Goal: Information Seeking & Learning: Learn about a topic

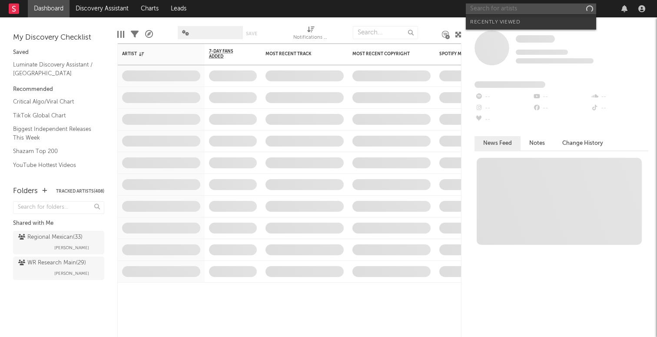
click at [509, 8] on input "text" at bounding box center [531, 8] width 130 height 11
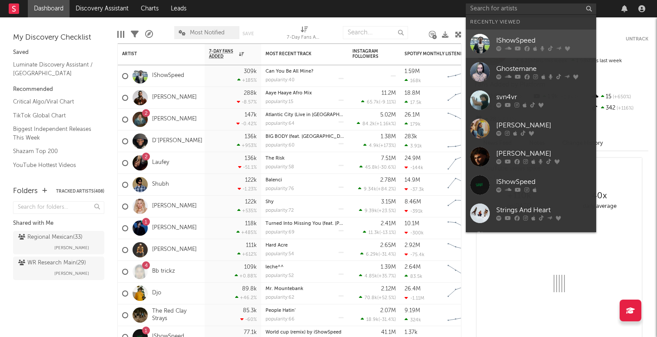
click at [509, 42] on div "IShowSpeed" at bounding box center [544, 41] width 96 height 10
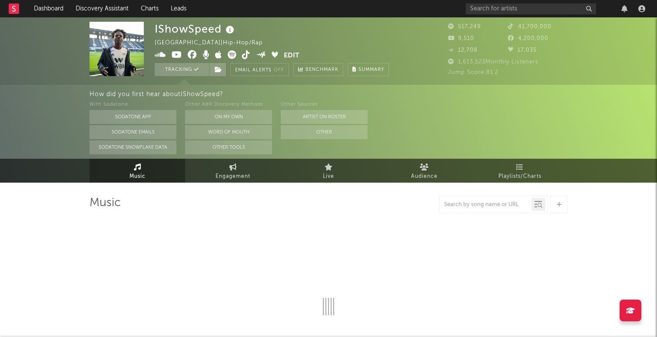
select select "6m"
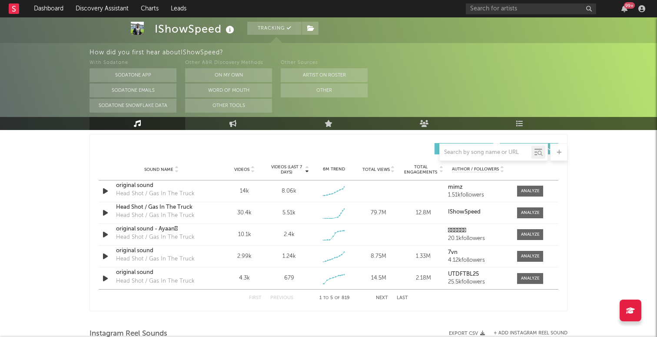
scroll to position [601, 0]
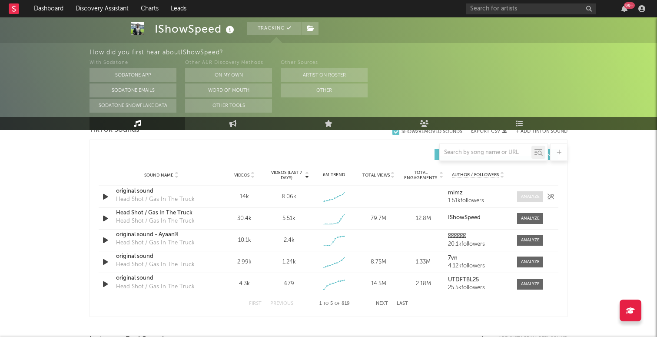
click at [524, 198] on div at bounding box center [530, 196] width 19 height 7
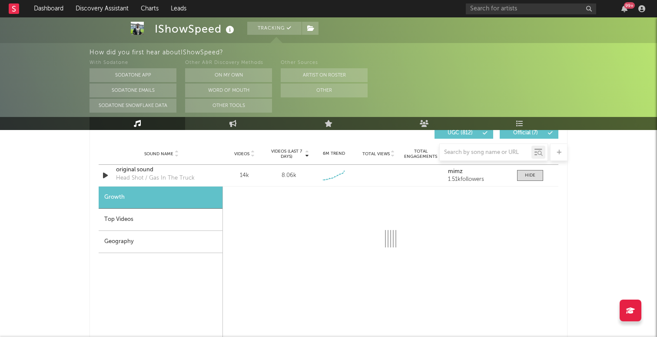
scroll to position [664, 0]
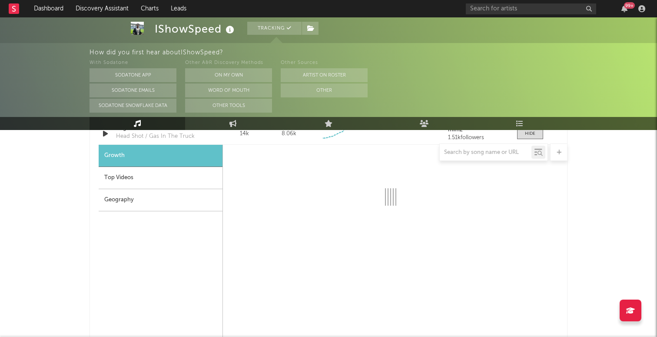
select select "1w"
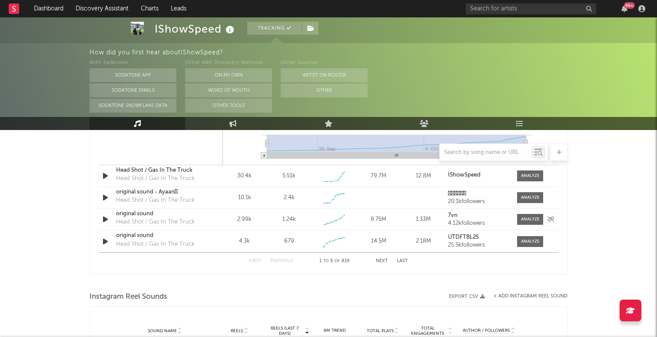
scroll to position [869, 0]
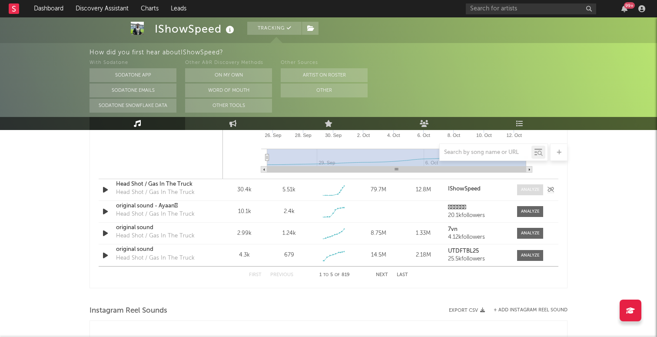
click at [519, 193] on span at bounding box center [530, 189] width 26 height 11
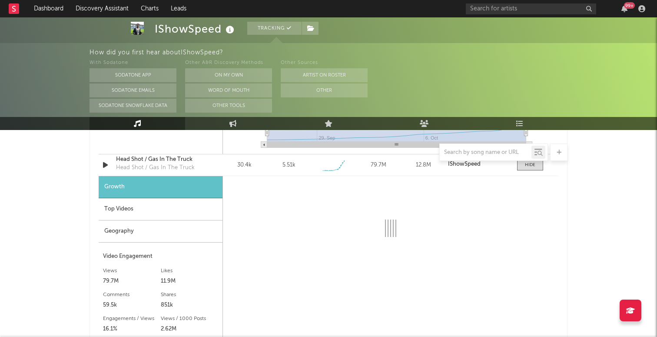
scroll to position [962, 0]
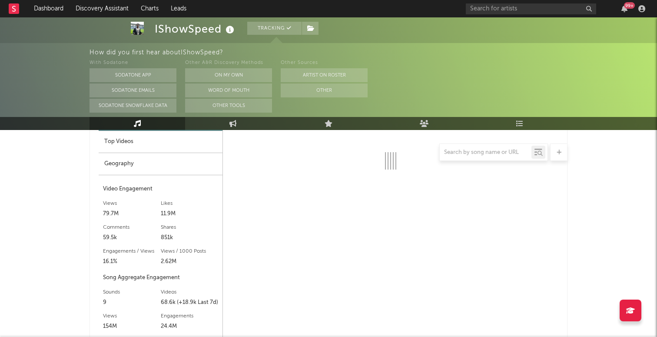
select select "1w"
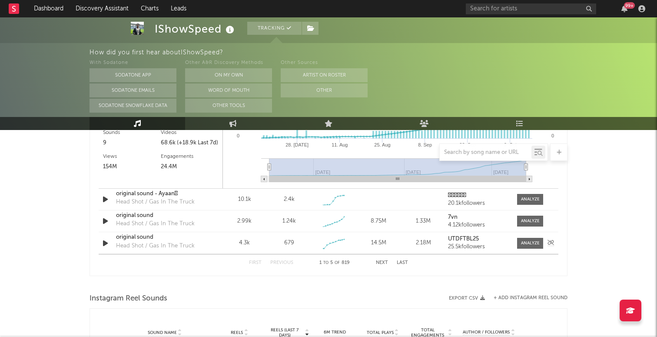
scroll to position [1124, 0]
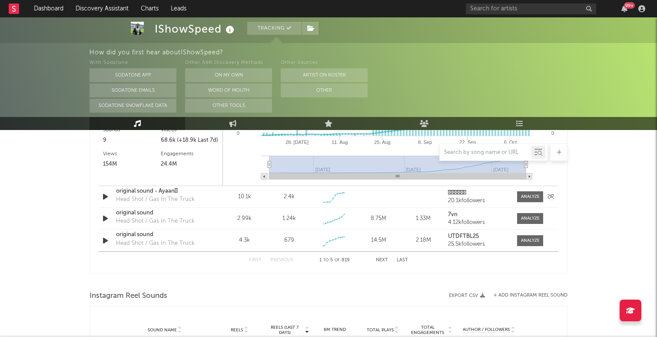
click at [517, 198] on div at bounding box center [528, 196] width 30 height 11
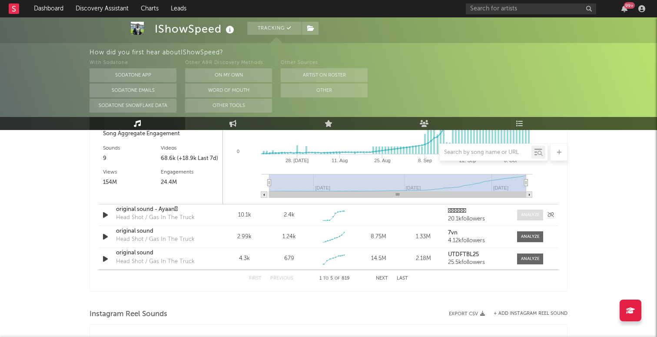
scroll to position [1104, 0]
click at [516, 229] on div "Sound Name original sound Head Shot / Gas In The Truck Videos 2.99k Videos (las…" at bounding box center [329, 237] width 460 height 21
click at [516, 243] on div at bounding box center [528, 238] width 30 height 11
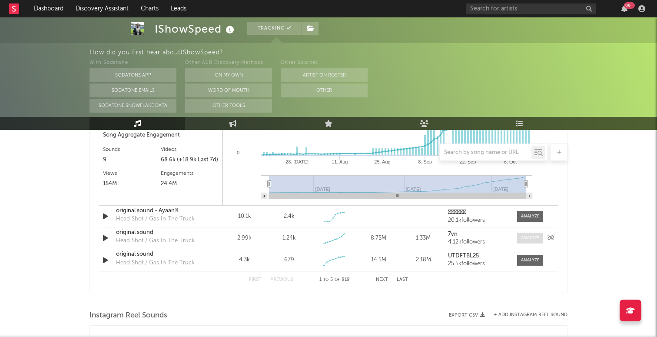
click at [526, 241] on span at bounding box center [530, 238] width 26 height 11
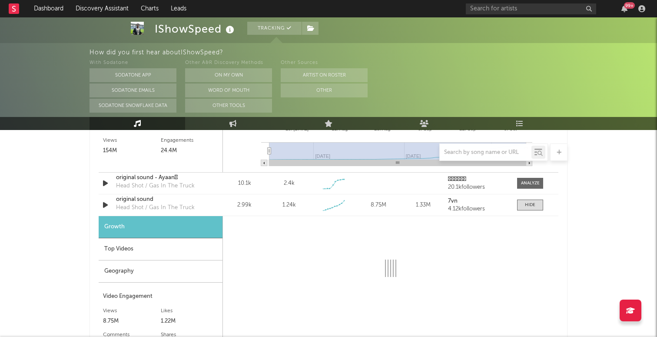
select select "1w"
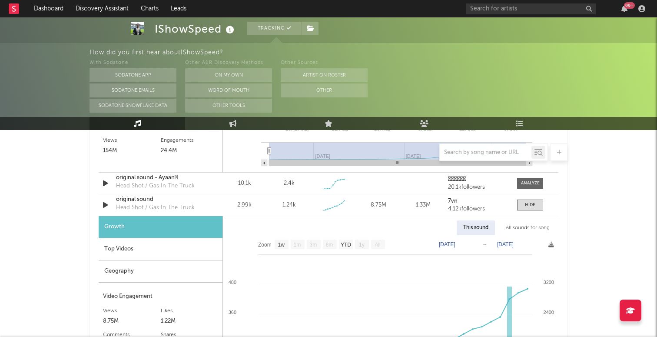
scroll to position [1149, 0]
